Goal: Task Accomplishment & Management: Manage account settings

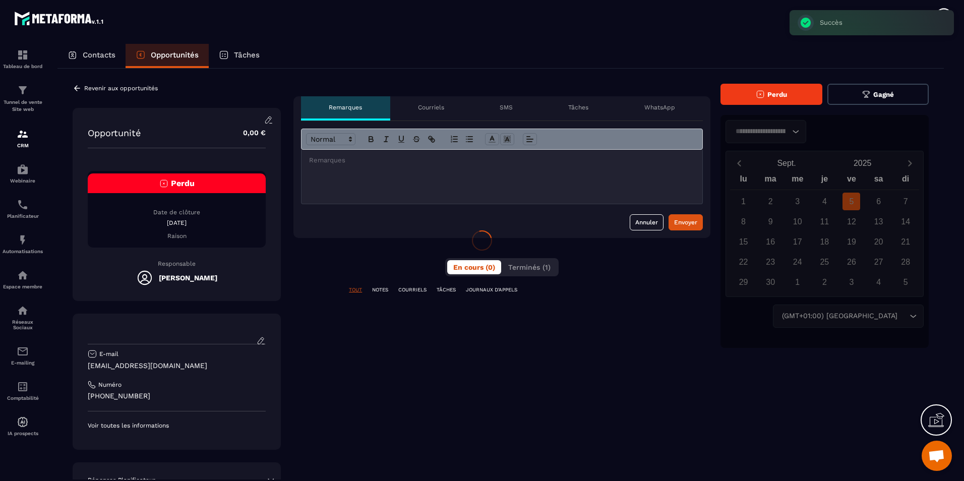
scroll to position [334, 0]
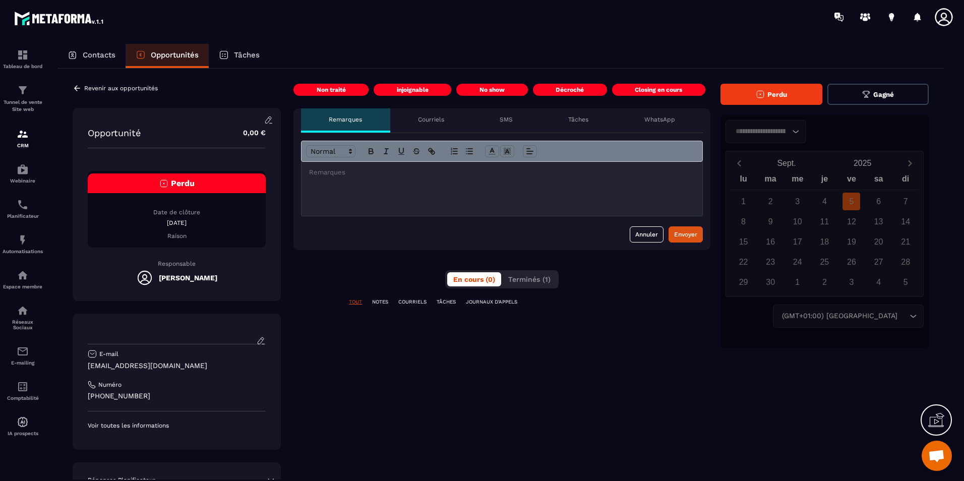
click at [806, 98] on button "Perdu" at bounding box center [771, 94] width 102 height 21
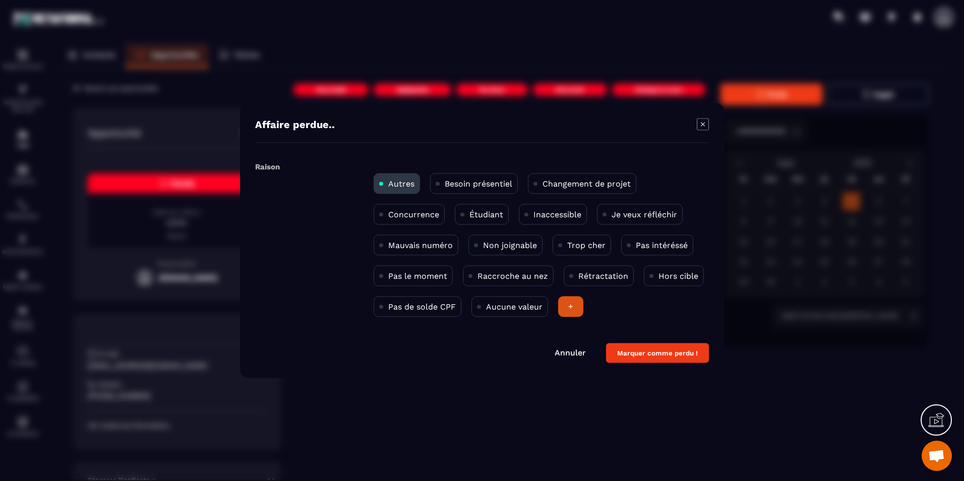
click at [520, 243] on p "Non joignable" at bounding box center [510, 245] width 54 height 10
click at [677, 345] on button "Marquer comme perdu !" at bounding box center [657, 353] width 103 height 20
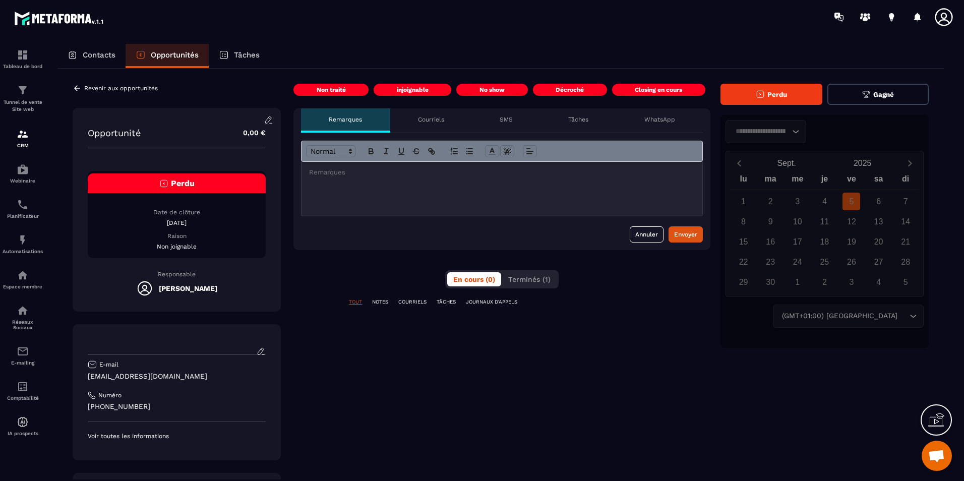
click at [106, 59] on div "Contacts" at bounding box center [91, 56] width 68 height 24
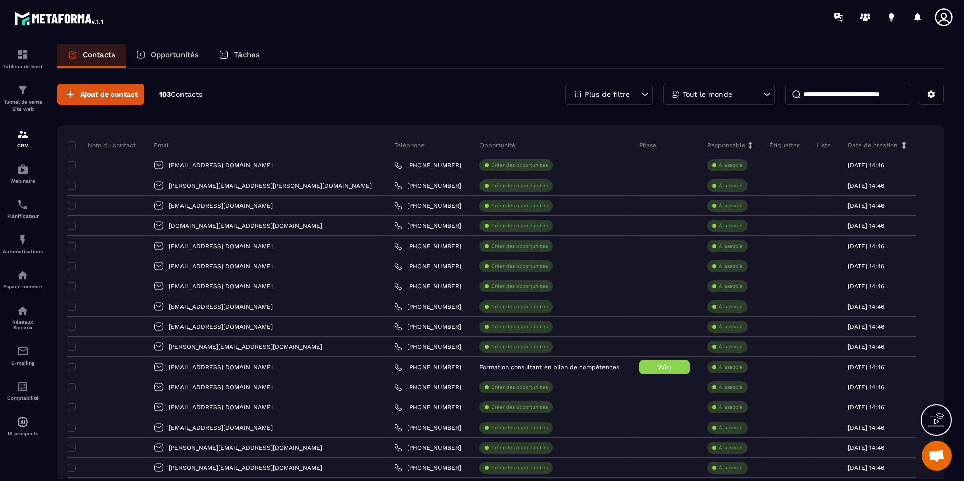
click at [170, 54] on p "Opportunités" at bounding box center [175, 54] width 48 height 9
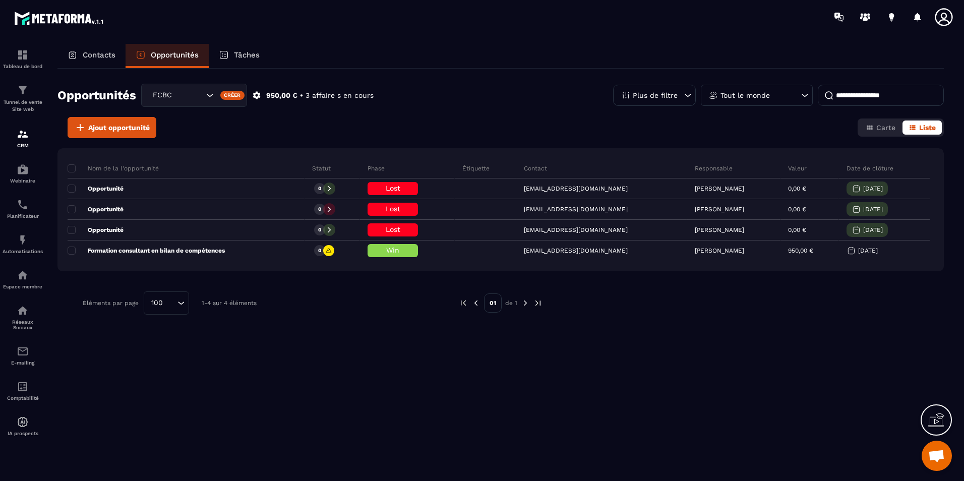
click at [105, 59] on div "Contacts" at bounding box center [91, 56] width 68 height 24
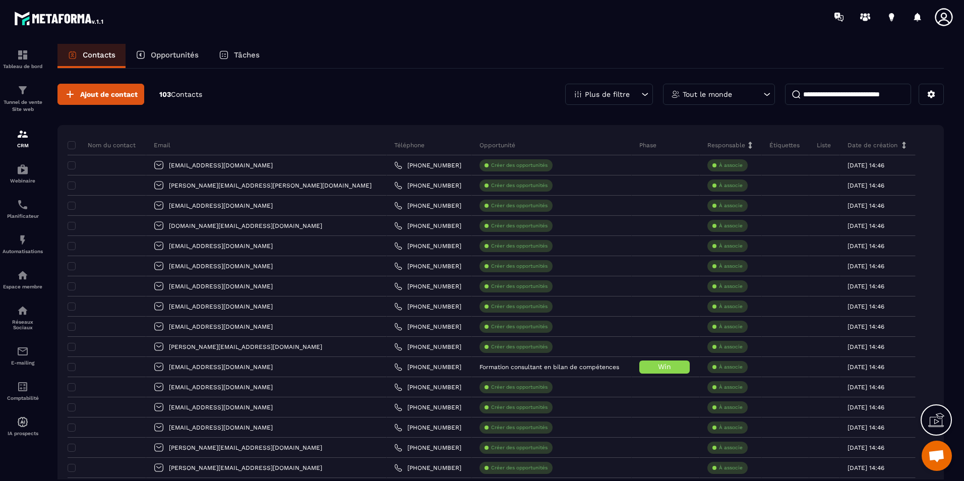
click at [841, 96] on input at bounding box center [848, 94] width 126 height 21
paste input "**********"
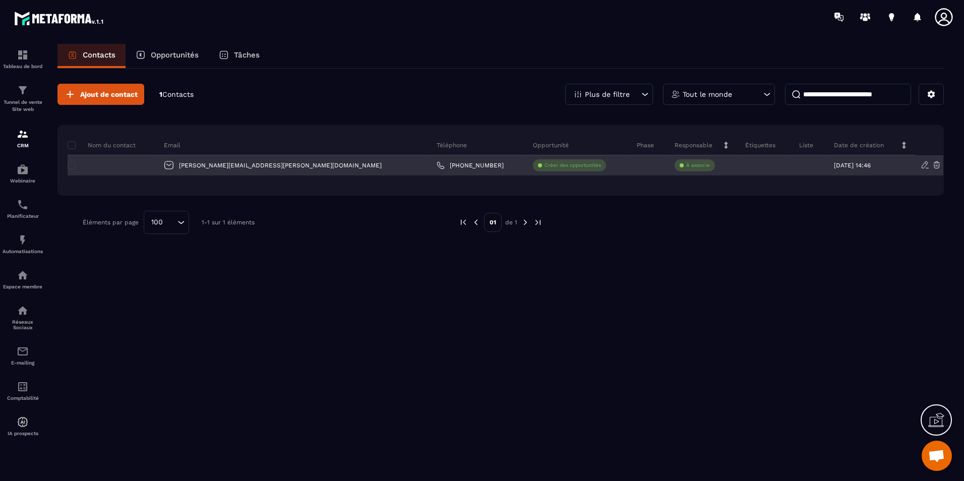
type input "**********"
click at [156, 169] on div at bounding box center [112, 165] width 89 height 20
